Goal: Information Seeking & Learning: Learn about a topic

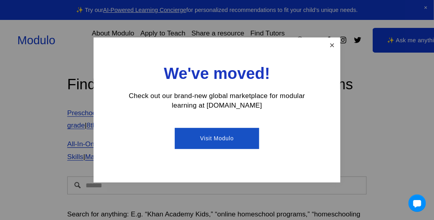
click at [333, 50] on link "Close" at bounding box center [332, 46] width 14 height 14
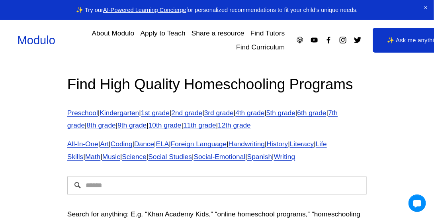
click at [78, 144] on span "All-In-One" at bounding box center [82, 144] width 31 height 8
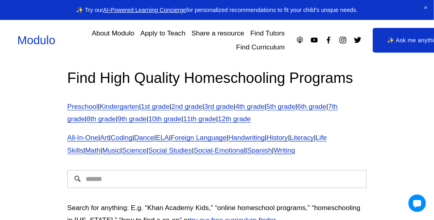
click at [308, 101] on p "Preschool | Kindergarten | 1st grade | 2nd grade | 3rd grade | 4th grade | 5th …" at bounding box center [216, 112] width 299 height 25
click at [295, 103] on link "5th grade" at bounding box center [280, 106] width 29 height 8
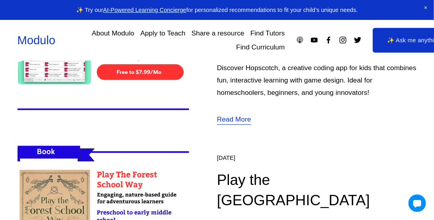
scroll to position [756, 0]
